Goal: Task Accomplishment & Management: Complete application form

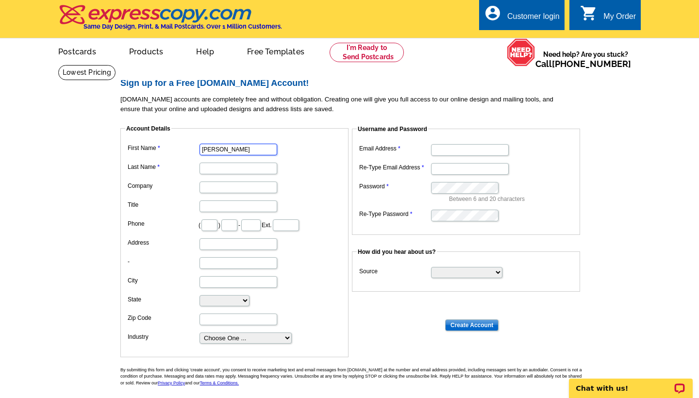
type input "[PERSON_NAME]"
type input "[PERSON_NAME] Integrity First"
click at [221, 202] on input "Title" at bounding box center [239, 207] width 78 height 12
type input "Realtor"
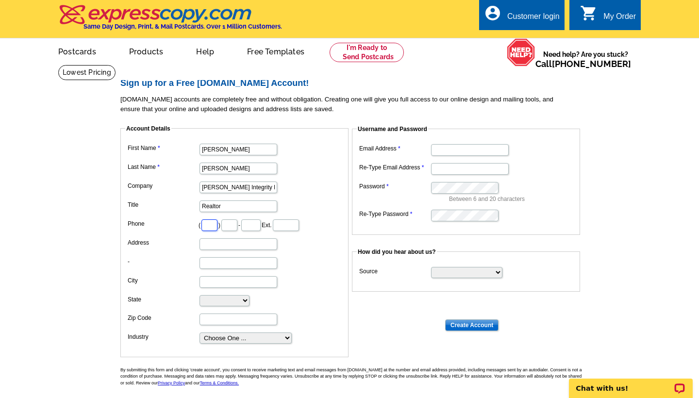
click at [218, 225] on input "text" at bounding box center [210, 226] width 16 height 12
type input "480"
type input "862"
type input "2274"
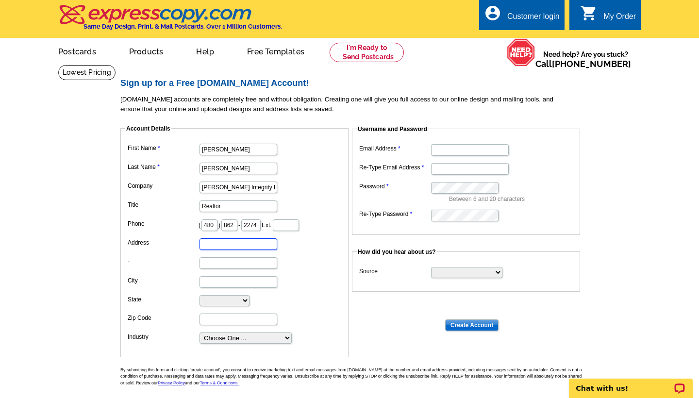
click at [217, 239] on input "Address" at bounding box center [239, 244] width 78 height 12
type input "[STREET_ADDRESS][PERSON_NAME]"
click at [292, 242] on dd "[STREET_ADDRESS][PERSON_NAME]" at bounding box center [234, 243] width 219 height 15
type input "[PERSON_NAME]"
click at [304, 263] on dd at bounding box center [234, 262] width 219 height 15
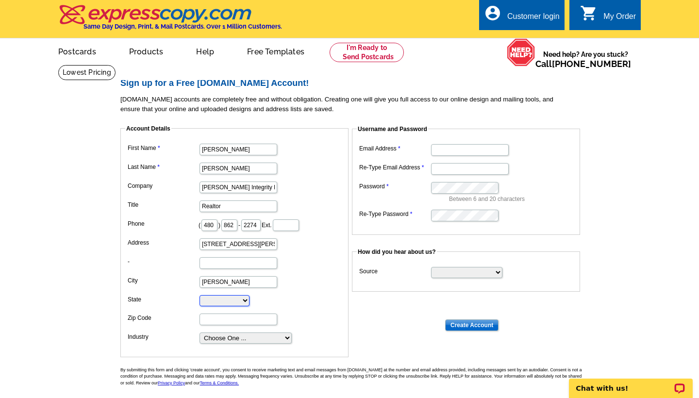
select select "AZ"
type input "85296"
click at [332, 305] on dl "First Name [PERSON_NAME] Last Name [PERSON_NAME] Company [PERSON_NAME] Integrit…" at bounding box center [234, 242] width 219 height 203
select select "2"
type input "[PERSON_NAME][EMAIL_ADDRESS][PERSON_NAME][DOMAIN_NAME]"
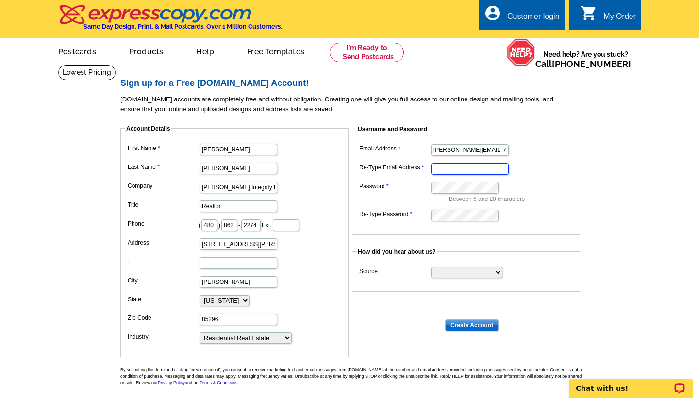
type input "[PERSON_NAME][EMAIL_ADDRESS][PERSON_NAME][DOMAIN_NAME]"
select select "other"
click at [471, 323] on input "Create Account" at bounding box center [471, 326] width 53 height 12
